Goal: Navigation & Orientation: Find specific page/section

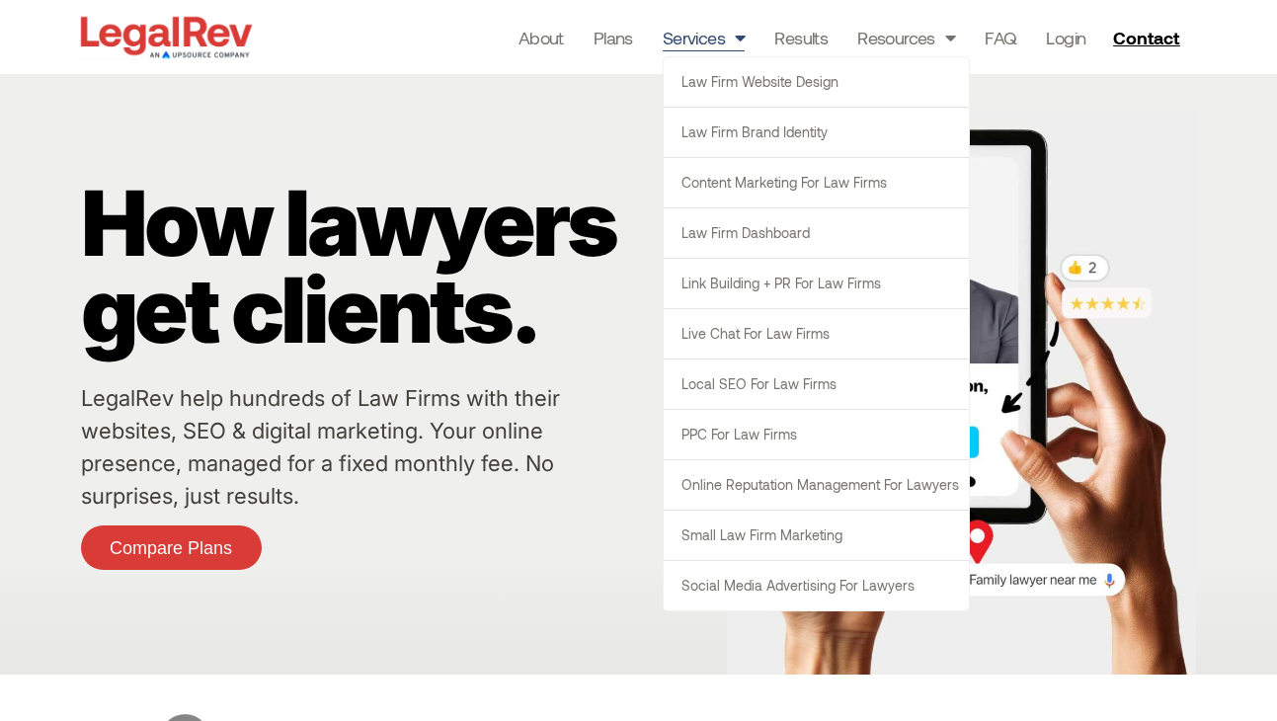
click at [736, 37] on span "Menu" at bounding box center [735, 38] width 20 height 38
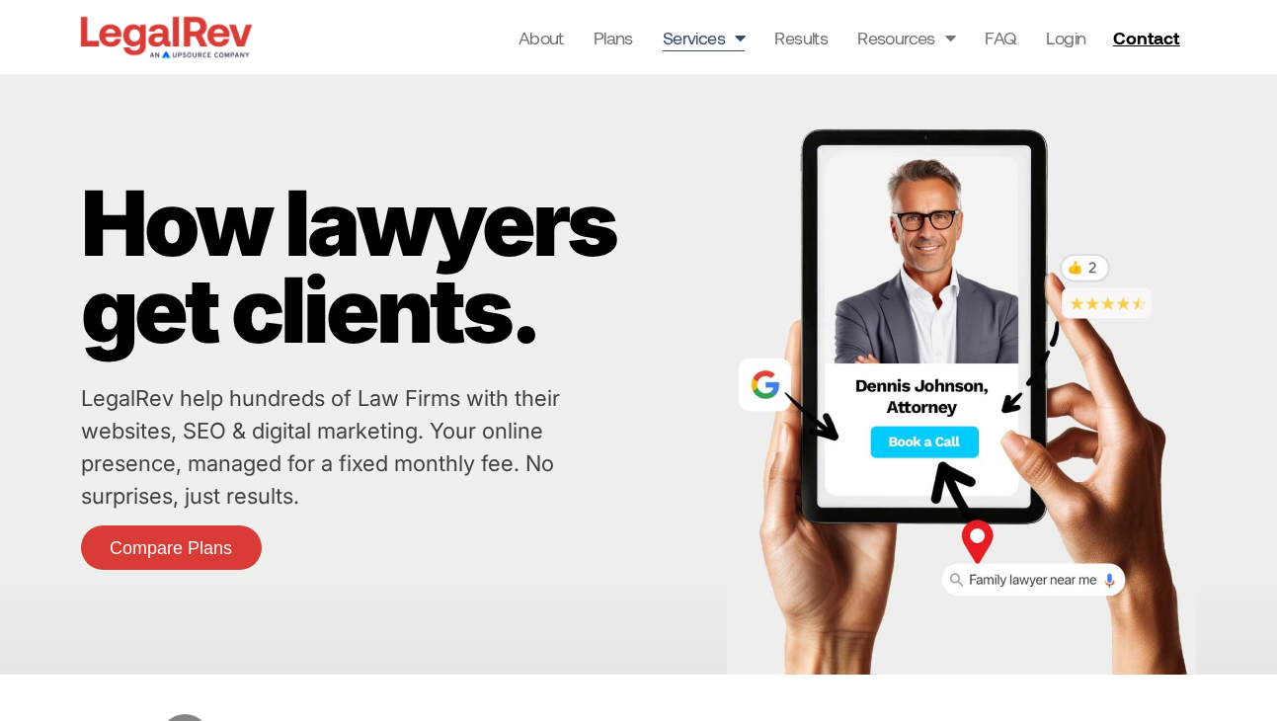
click at [736, 37] on span "Menu" at bounding box center [735, 38] width 20 height 38
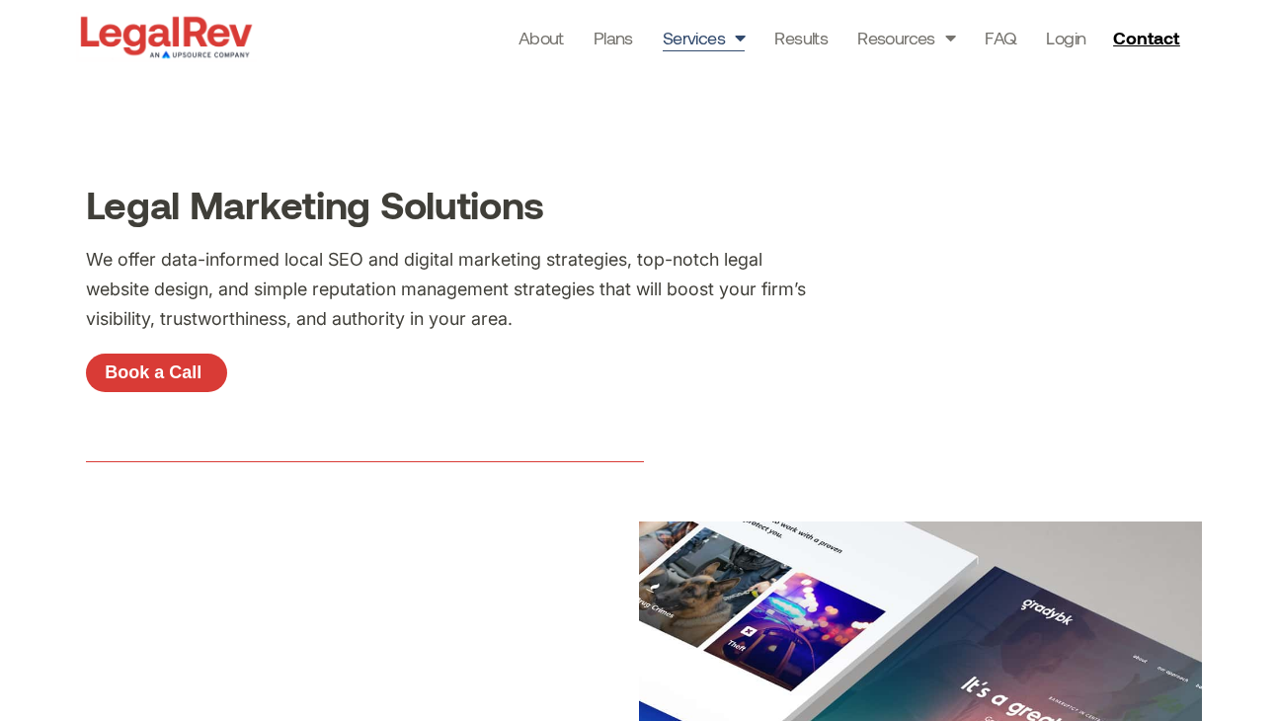
scroll to position [404, 0]
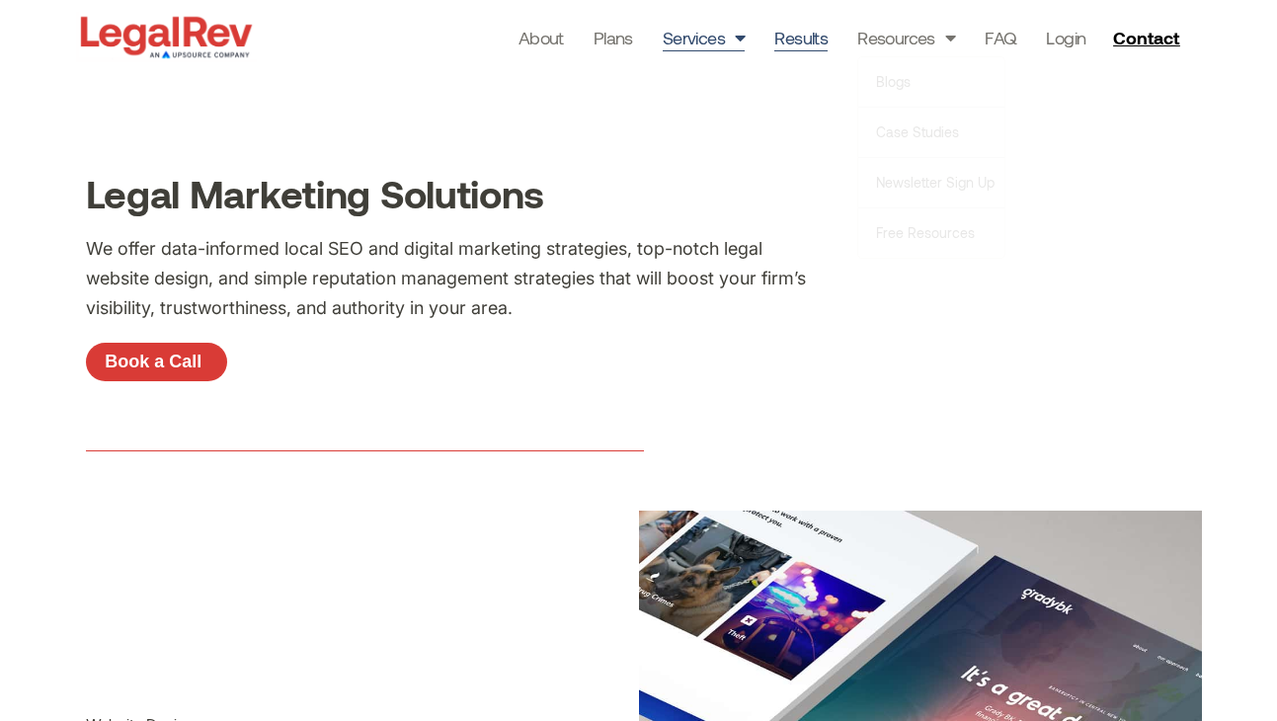
click at [807, 41] on link "Results" at bounding box center [800, 38] width 53 height 28
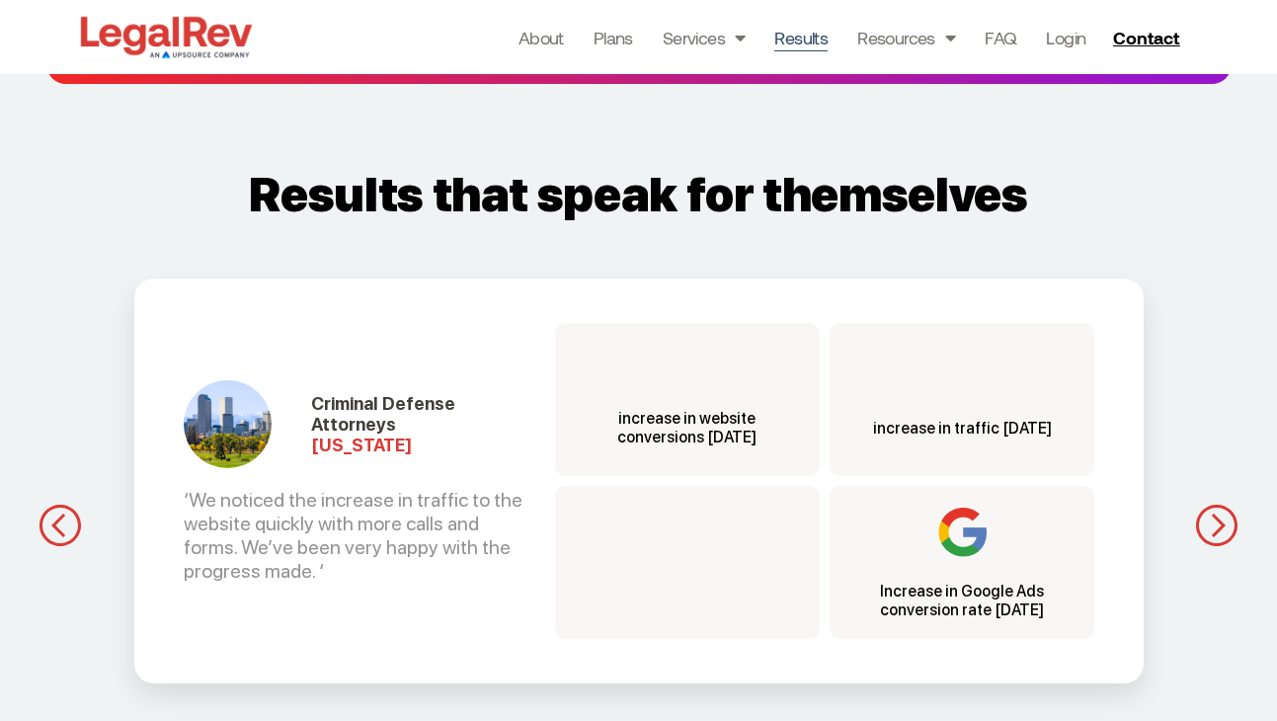
scroll to position [1768, 0]
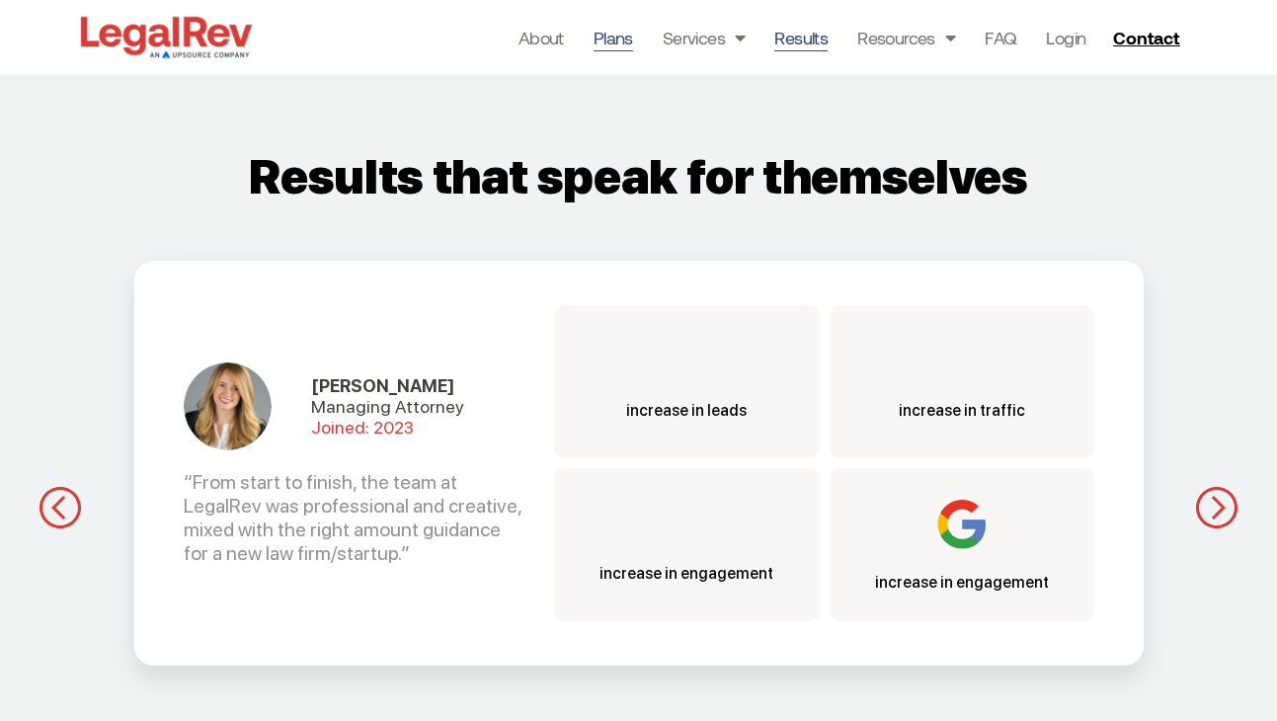
click at [613, 38] on link "Plans" at bounding box center [614, 38] width 40 height 28
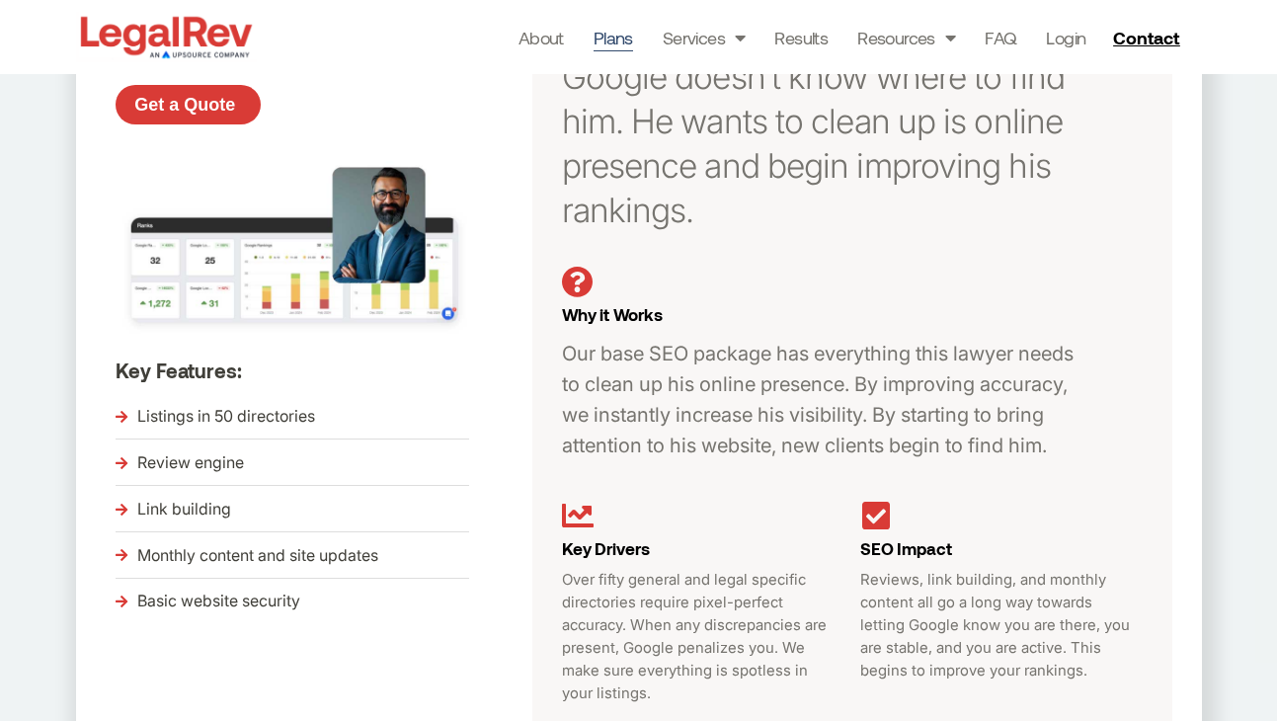
scroll to position [600, 0]
